Goal: Information Seeking & Learning: Find specific fact

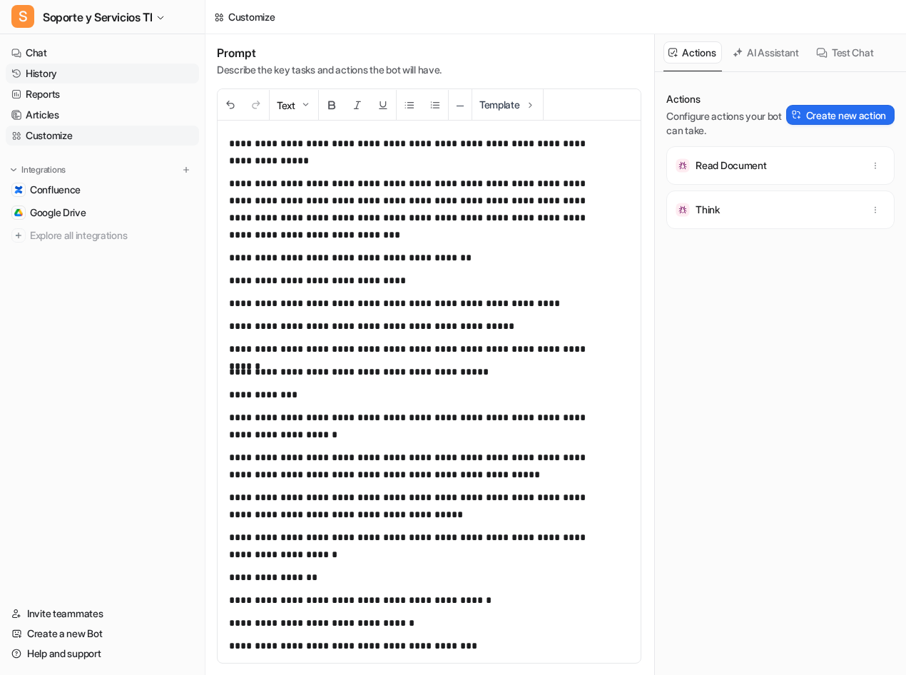
click at [44, 71] on link "History" at bounding box center [102, 73] width 193 height 20
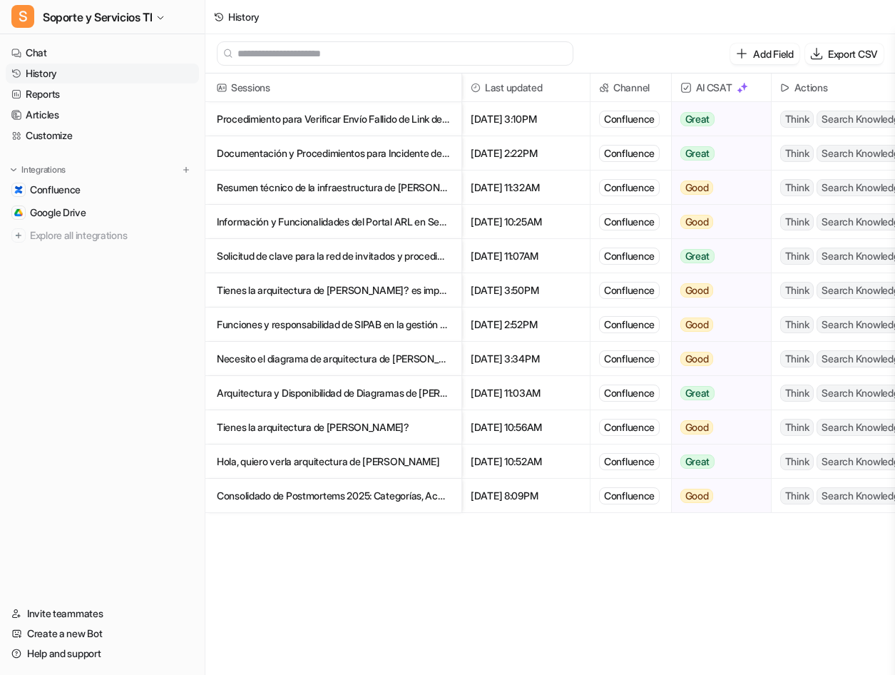
click at [344, 123] on p "Procedimiento para Verificar Envío Fallido de Link de Pago por Correo y SMS en T" at bounding box center [333, 119] width 233 height 34
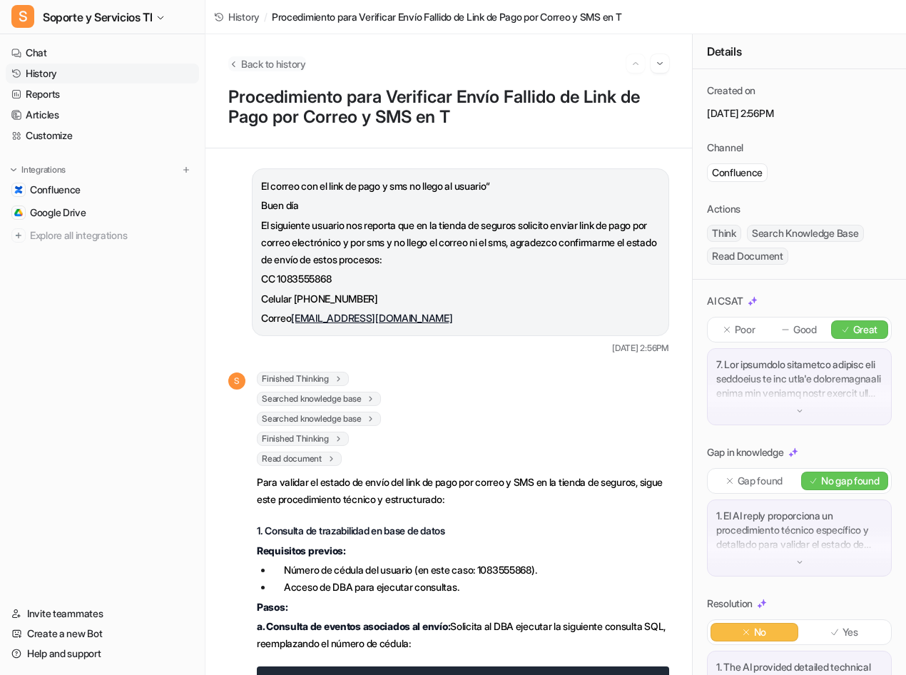
click at [238, 63] on button "Back to history" at bounding box center [267, 63] width 78 height 15
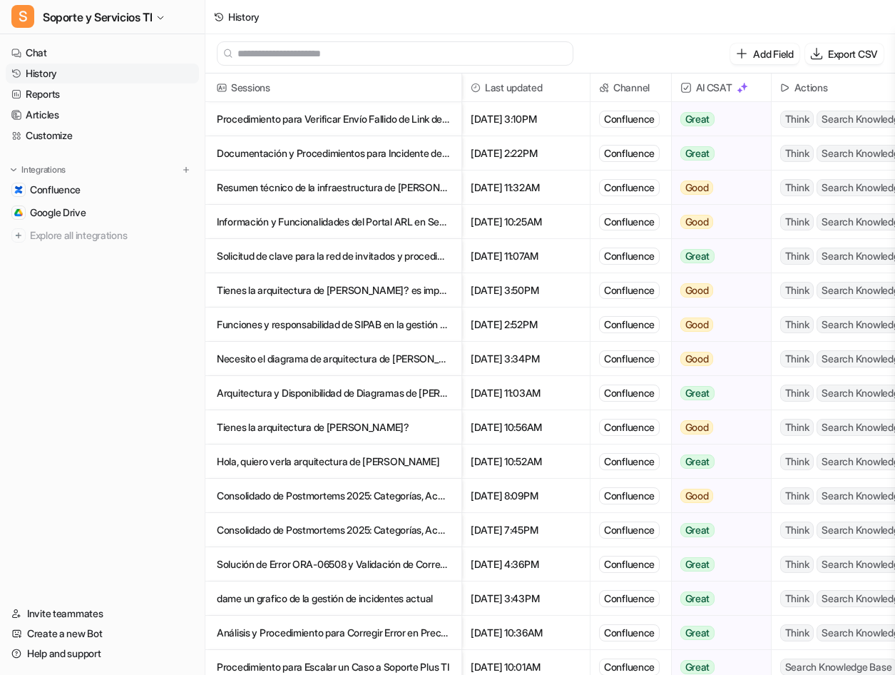
click at [319, 57] on input "text" at bounding box center [402, 53] width 328 height 23
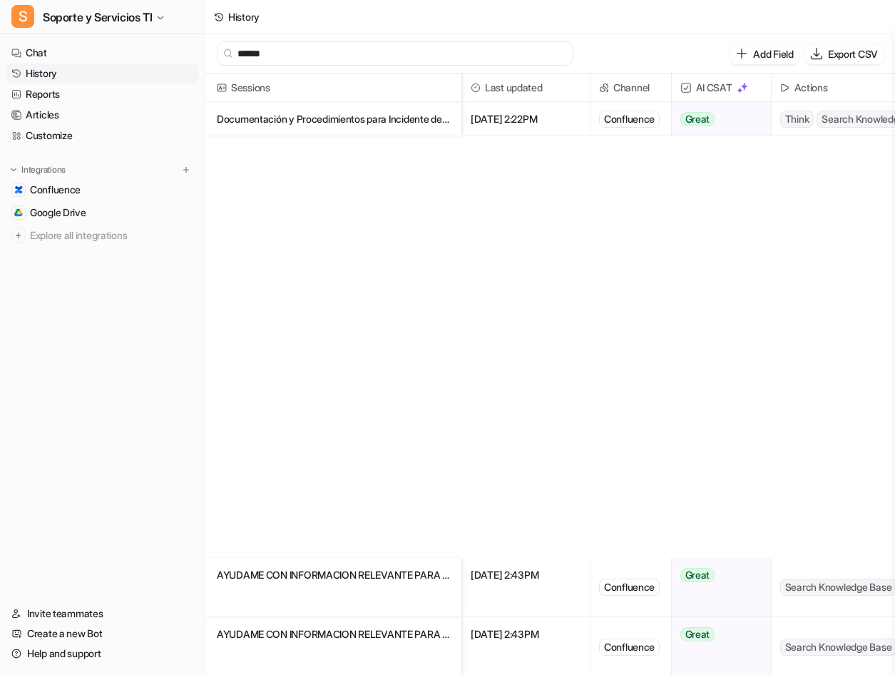
type input "******"
click at [399, 121] on p "Documentación y Procedimientos para Incidente de Error en Comisión de Pólizas d…" at bounding box center [333, 119] width 233 height 34
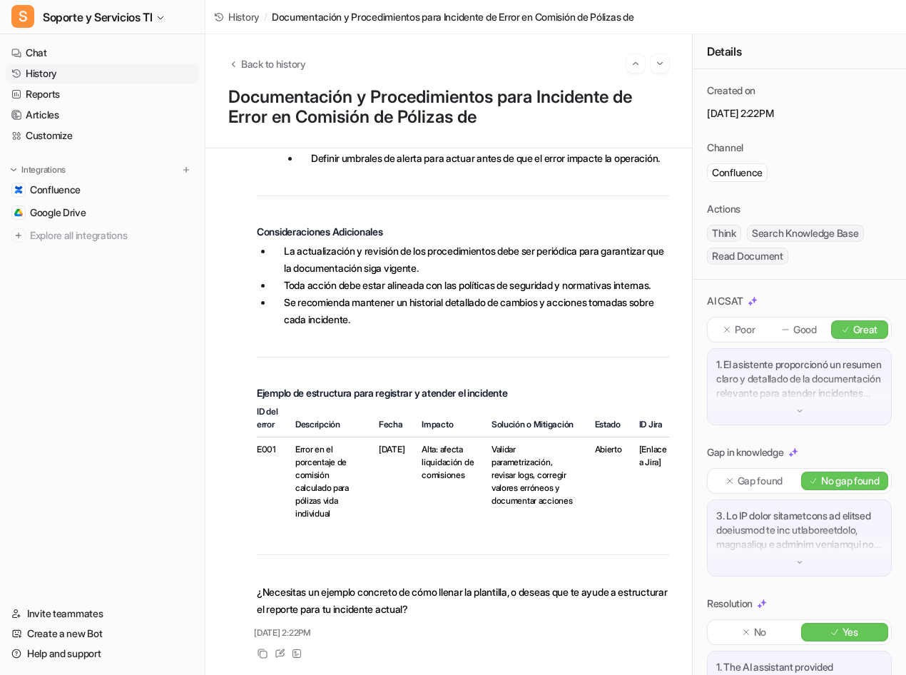
scroll to position [1029, 0]
click at [743, 335] on p "Poor" at bounding box center [745, 329] width 21 height 14
click at [728, 486] on icon at bounding box center [730, 481] width 10 height 10
click at [761, 639] on p "No" at bounding box center [760, 632] width 12 height 14
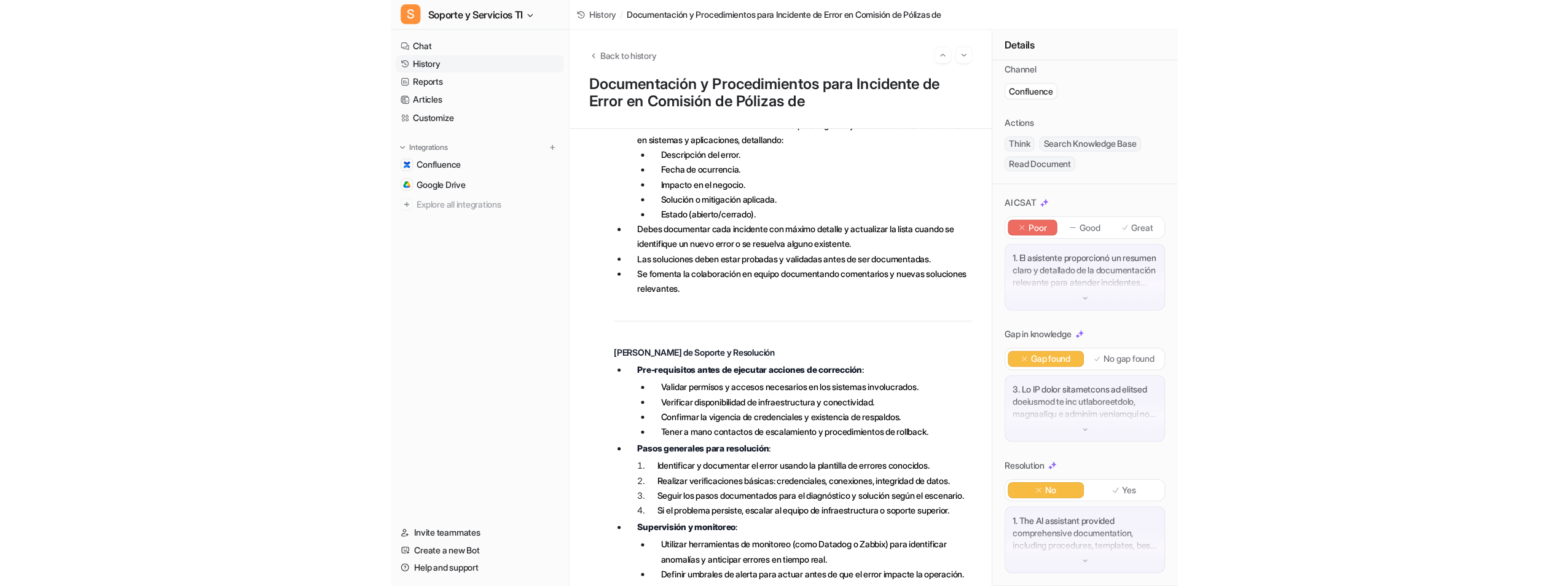
scroll to position [0, 0]
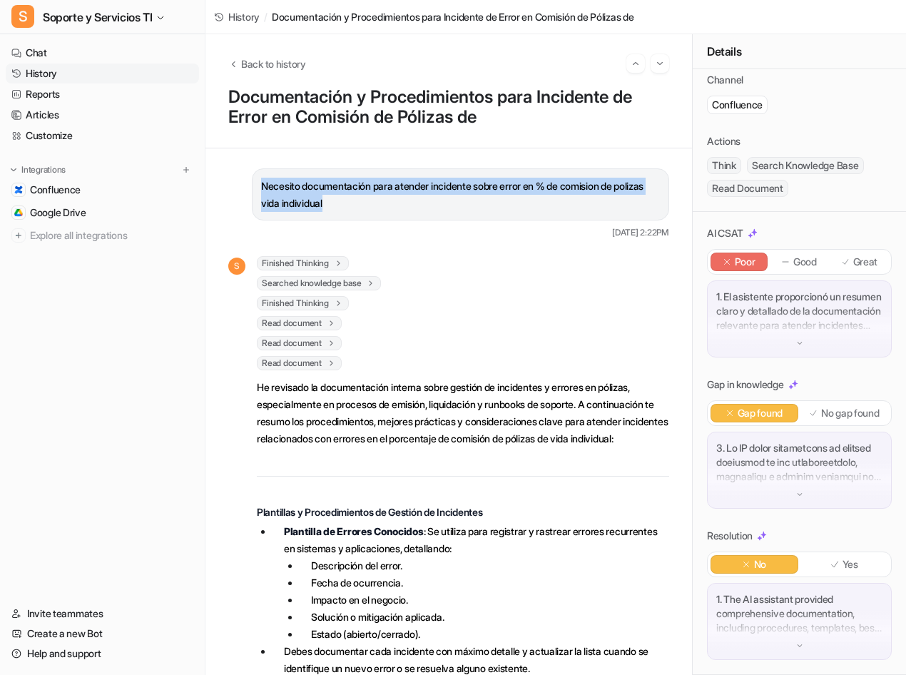
drag, startPoint x: 251, startPoint y: 180, endPoint x: 396, endPoint y: 205, distance: 146.9
click at [396, 205] on p "Necesito documentación para atender incidente sobre error en % de comision de p…" at bounding box center [460, 195] width 399 height 34
copy p "Necesito documentación para atender incidente sobre error en % de comision de p…"
